Goal: Information Seeking & Learning: Find specific page/section

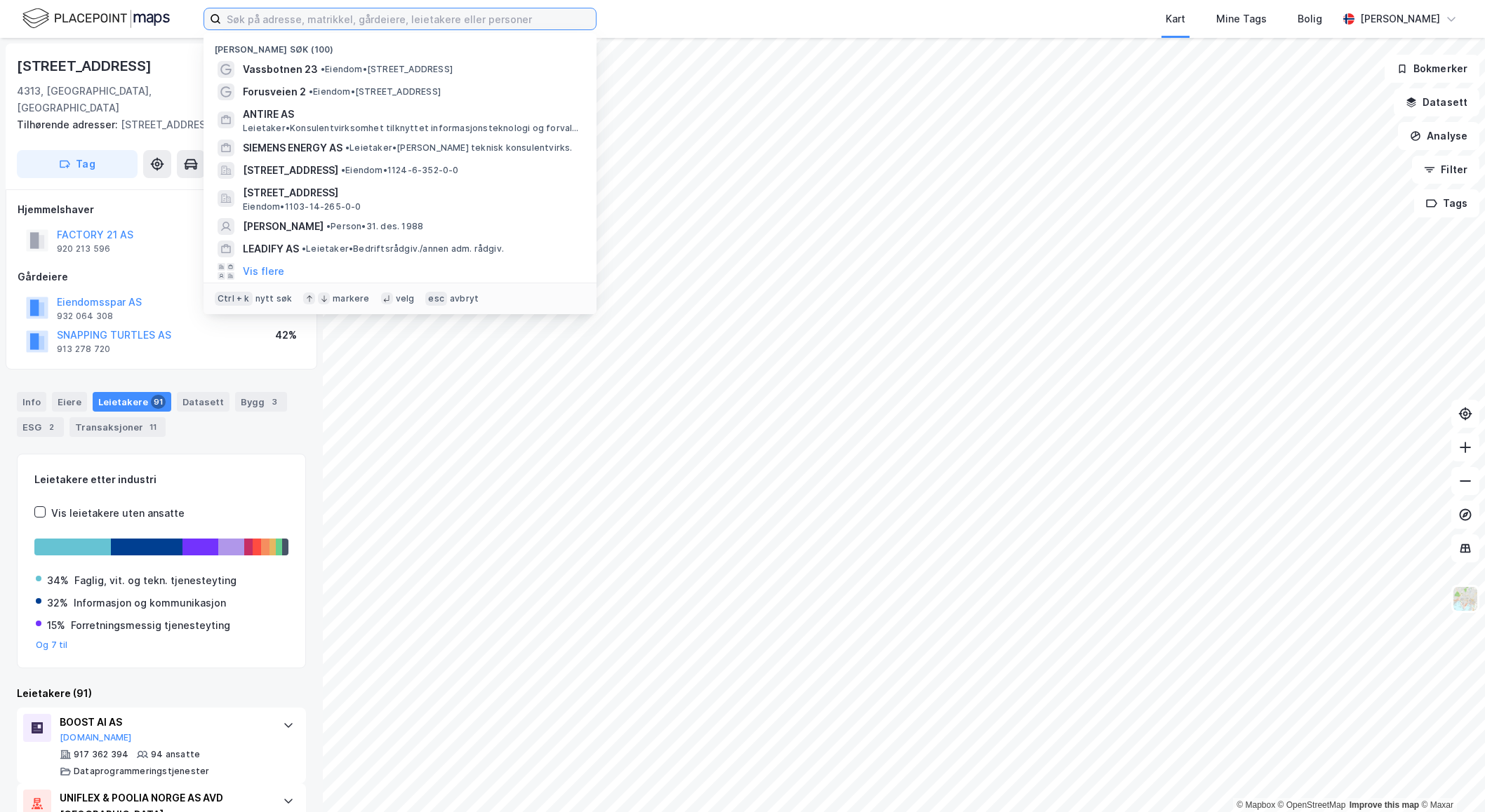
click at [258, 20] on input at bounding box center [408, 19] width 375 height 21
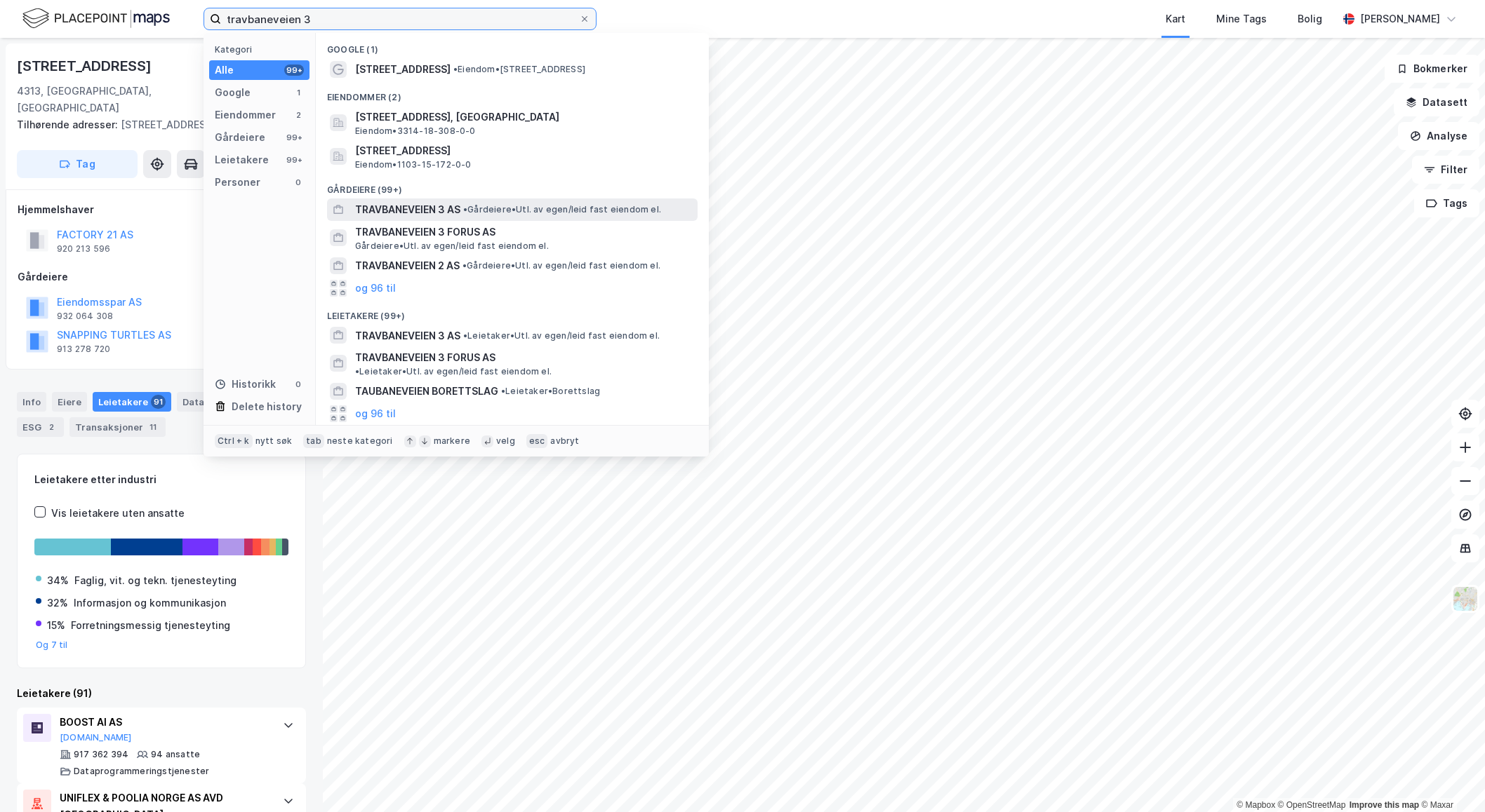
type input "travbaneveien 3"
click at [480, 211] on span "• Gårdeiere • Utl. av egen/leid fast eiendom el." at bounding box center [562, 210] width 198 height 11
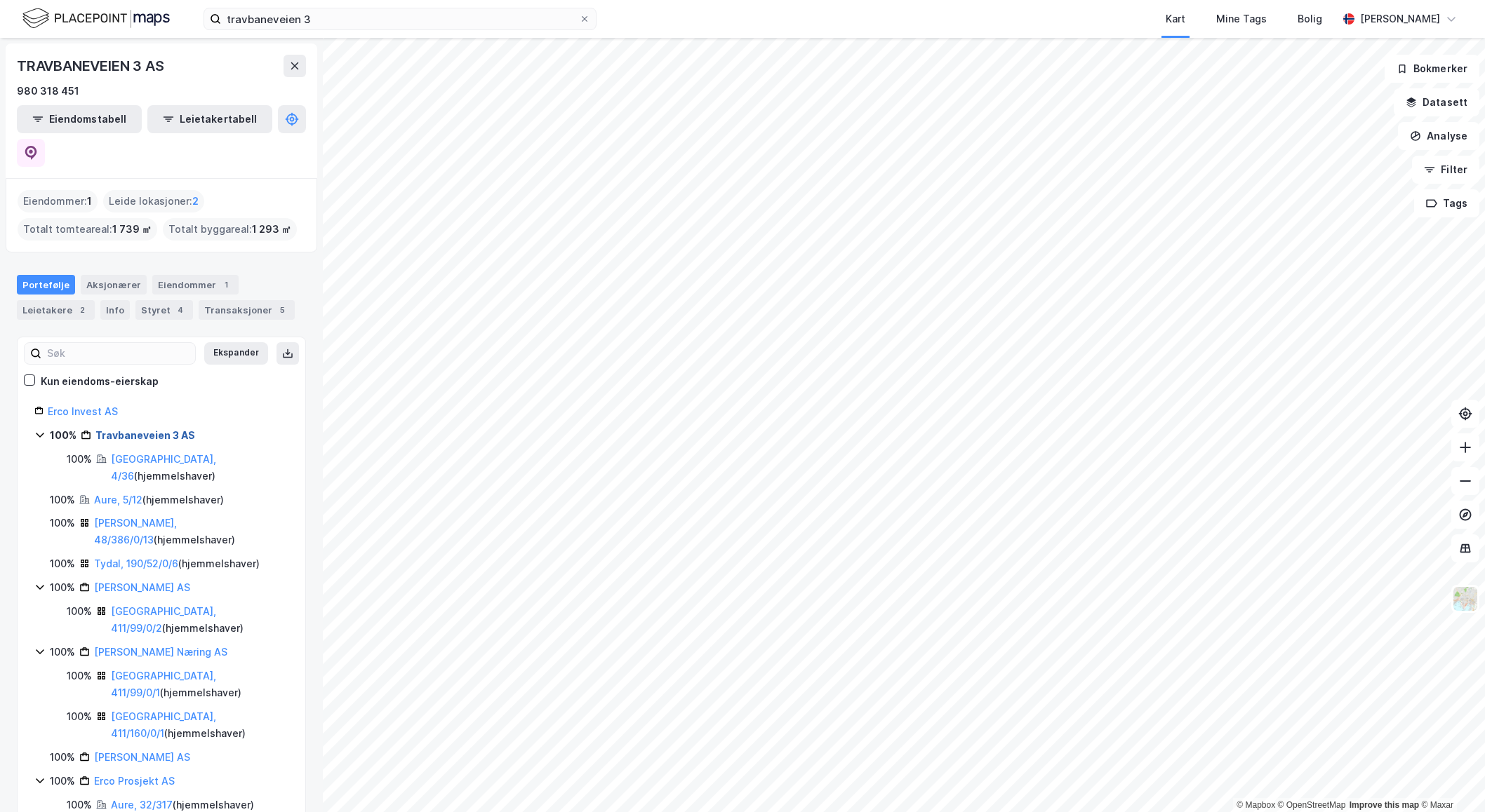
click at [137, 430] on link "Travbaneveien 3 AS" at bounding box center [145, 435] width 100 height 12
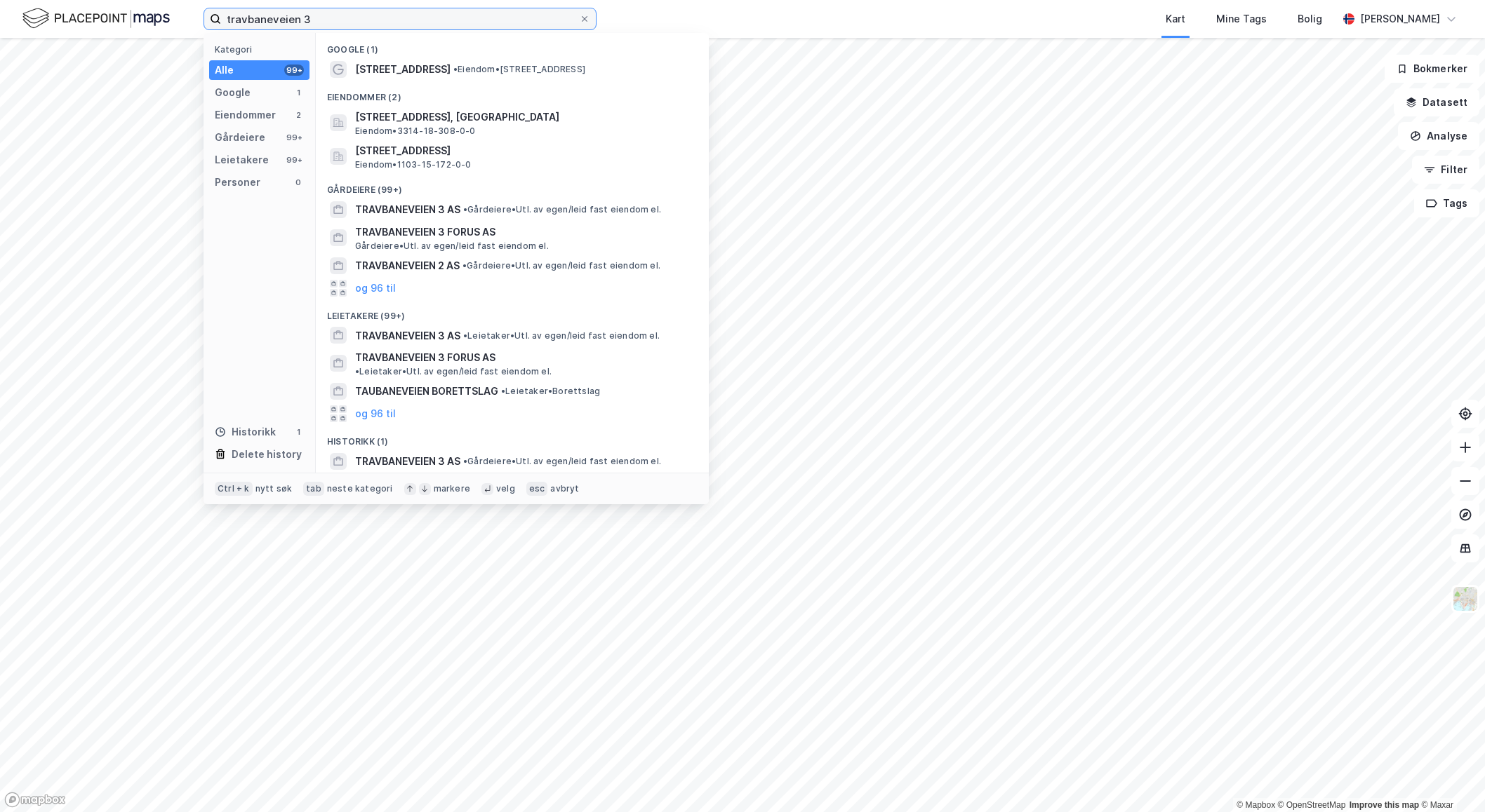
click at [380, 19] on input "travbaneveien 3" at bounding box center [400, 19] width 358 height 21
click at [490, 76] on div "[STREET_ADDRESS] • Eiendom • [STREET_ADDRESS]" at bounding box center [525, 70] width 340 height 17
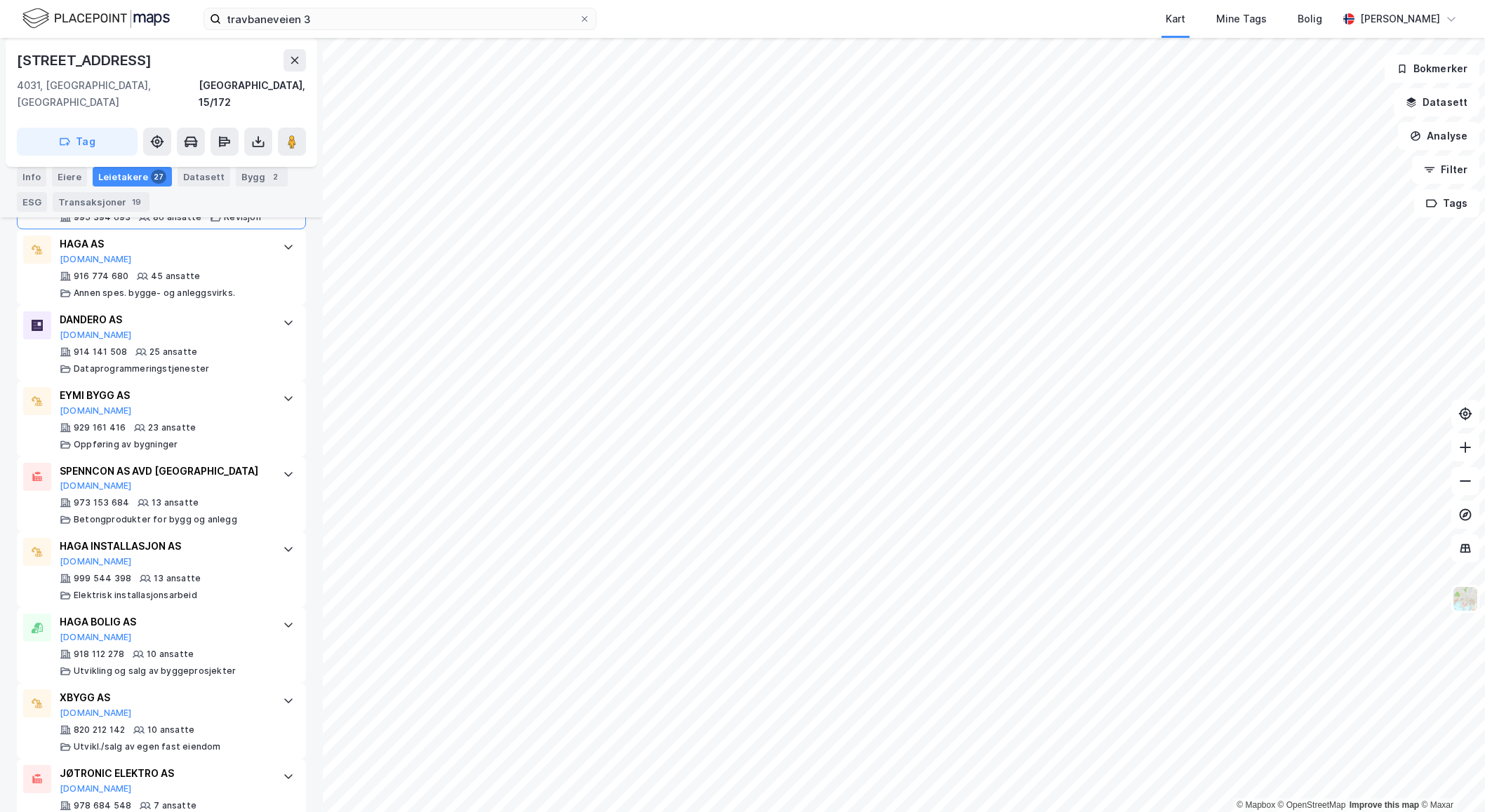
scroll to position [546, 0]
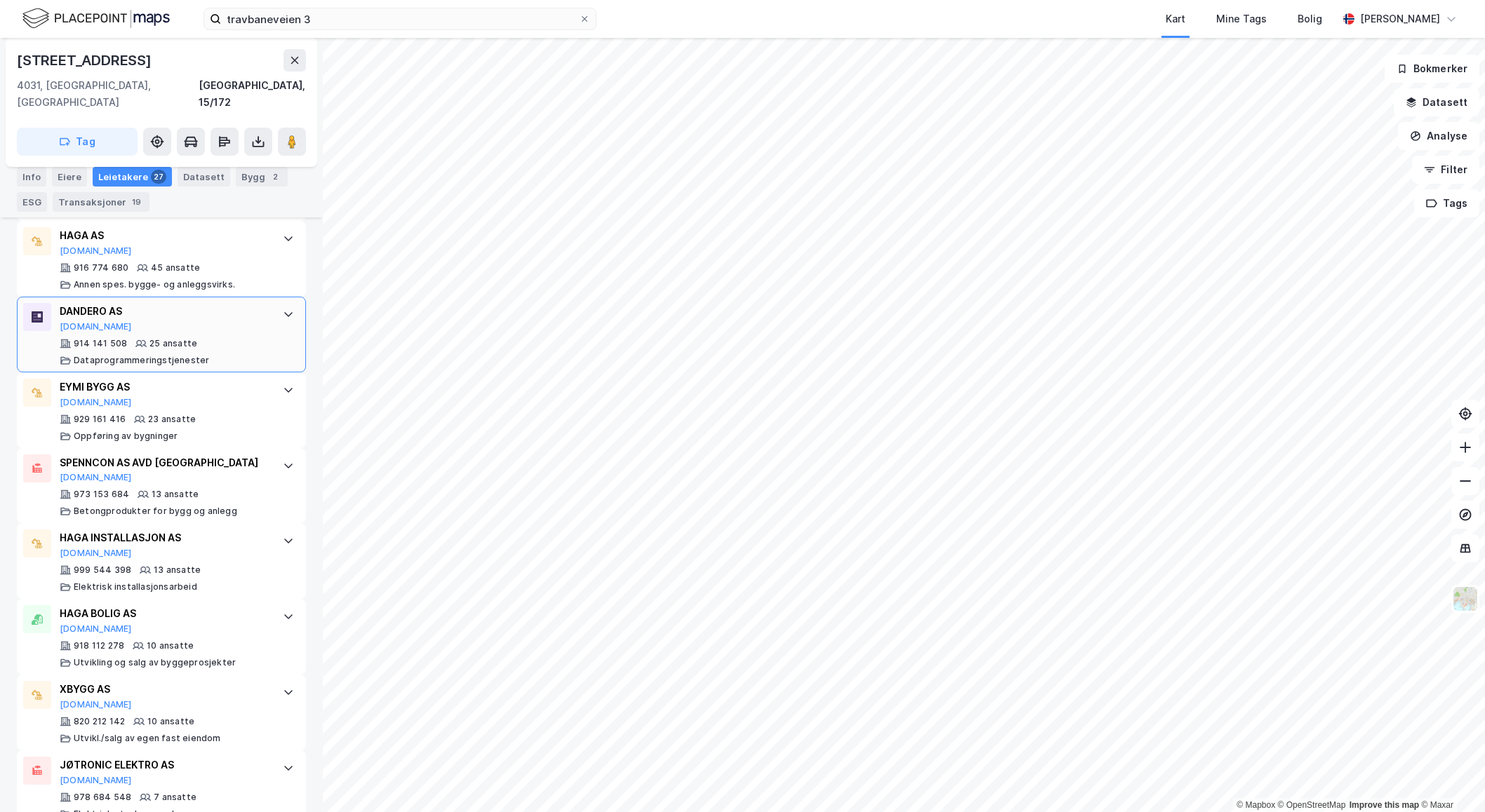
click at [282, 309] on icon at bounding box center [288, 314] width 11 height 11
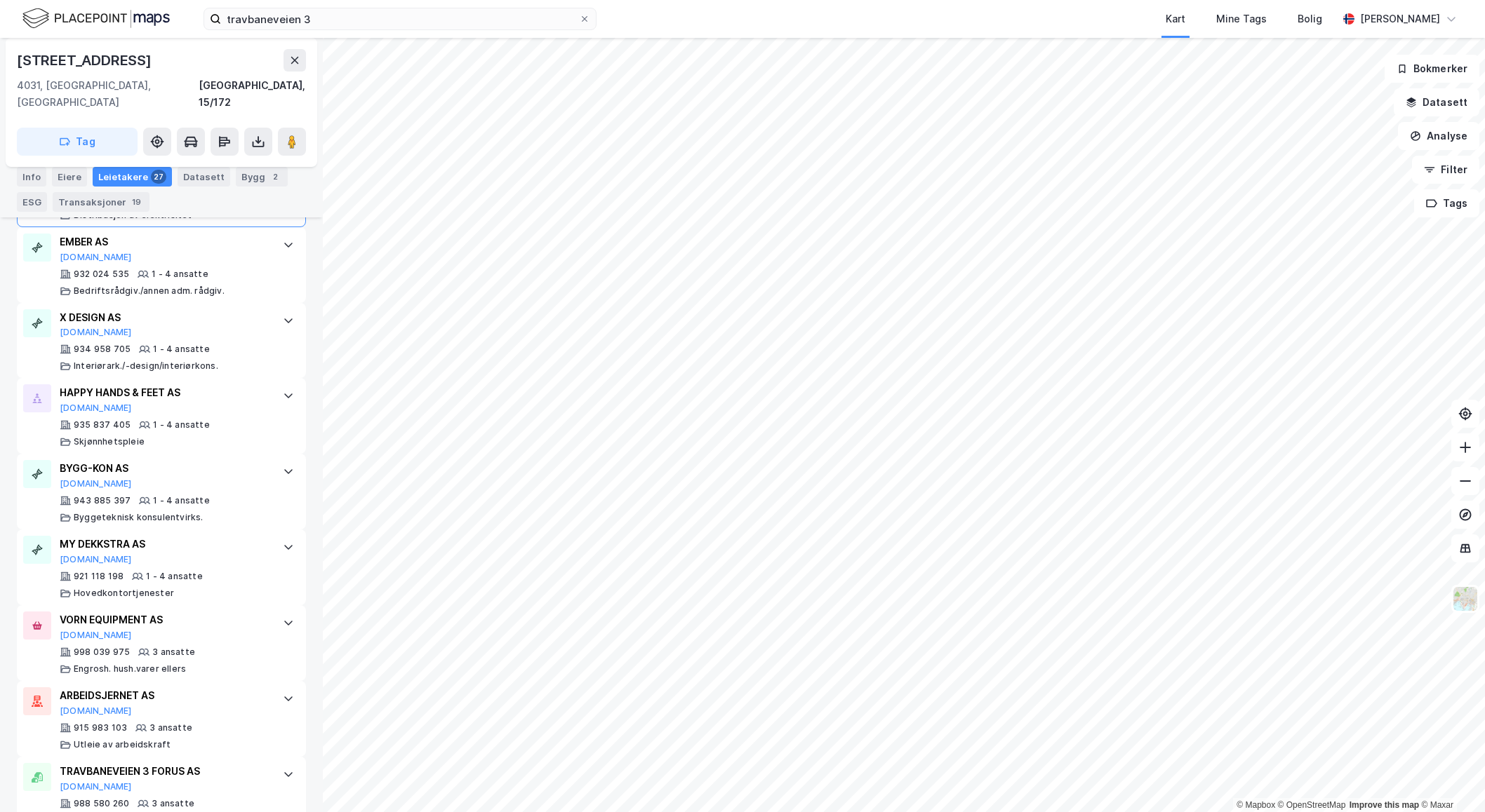
scroll to position [2633, 0]
